Goal: Information Seeking & Learning: Find specific fact

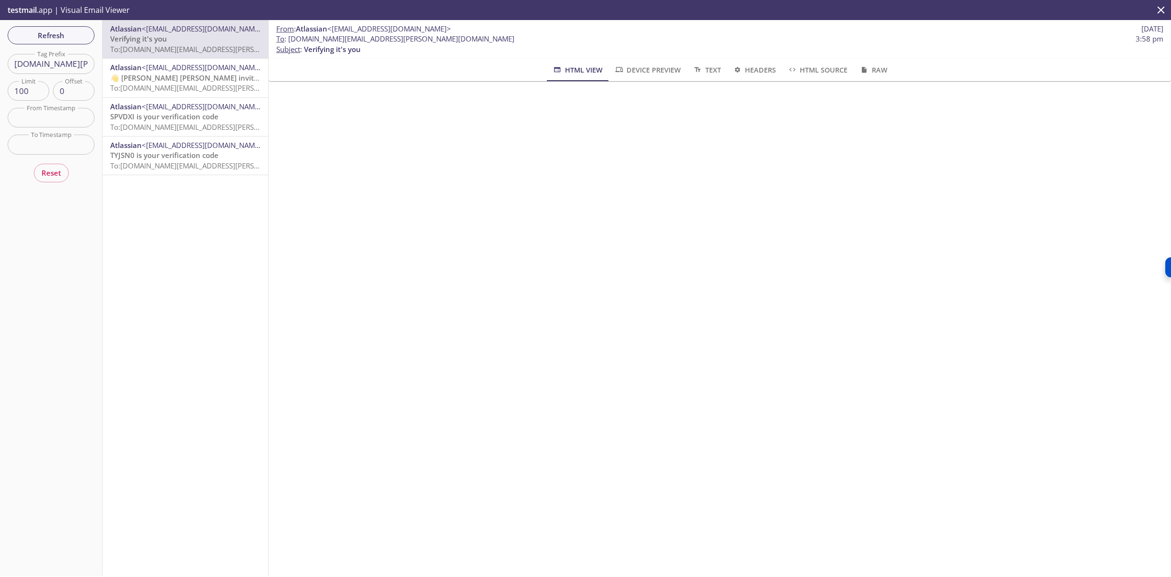
click at [43, 69] on input "[DOMAIN_NAME][PERSON_NAME]" at bounding box center [51, 64] width 87 height 20
paste input "expiry-stg"
type input "step-up-expiry-stg"
click at [53, 42] on button "Refresh" at bounding box center [51, 35] width 87 height 18
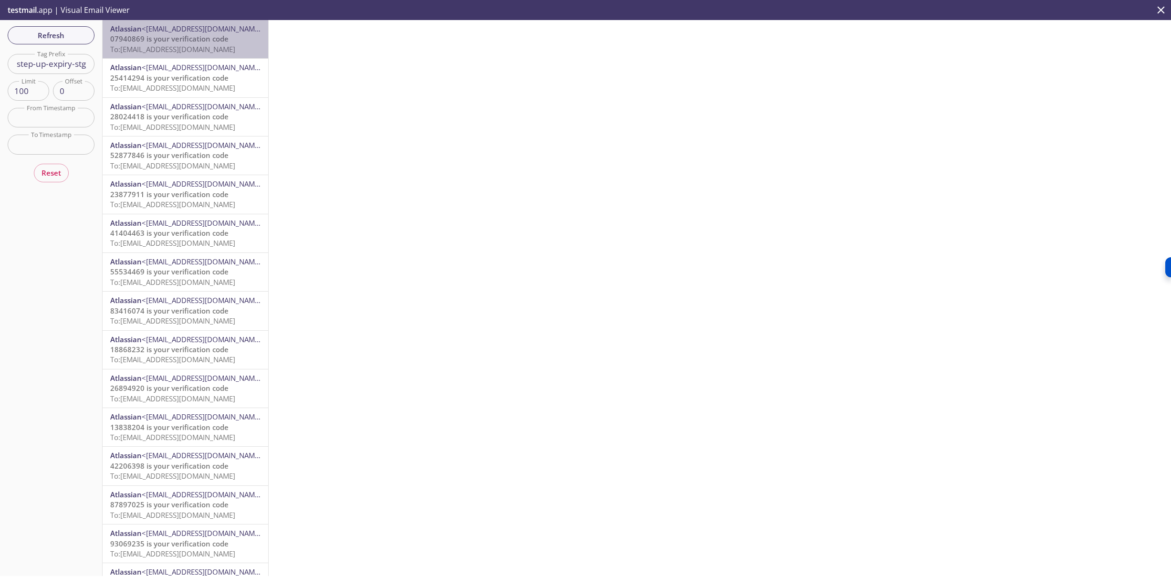
click at [175, 42] on span "07940869 is your verification code" at bounding box center [169, 39] width 118 height 10
